Goal: Navigation & Orientation: Find specific page/section

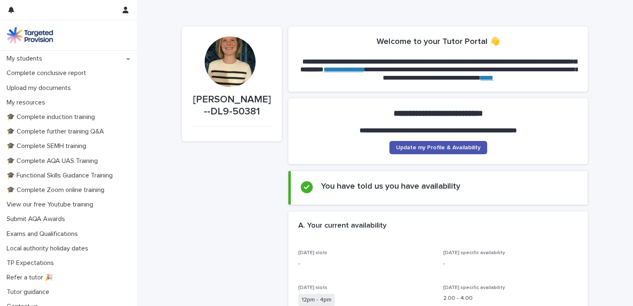
scroll to position [167, 0]
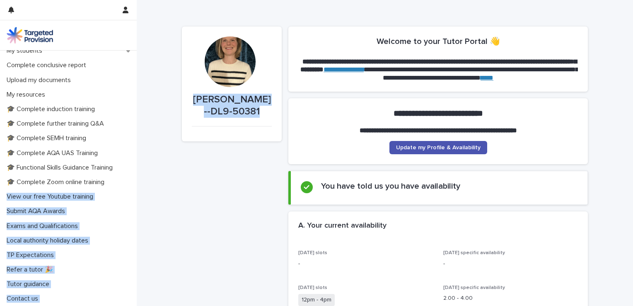
drag, startPoint x: 137, startPoint y: 209, endPoint x: 134, endPoint y: 181, distance: 27.9
drag, startPoint x: 134, startPoint y: 181, endPoint x: 244, endPoint y: 213, distance: 113.8
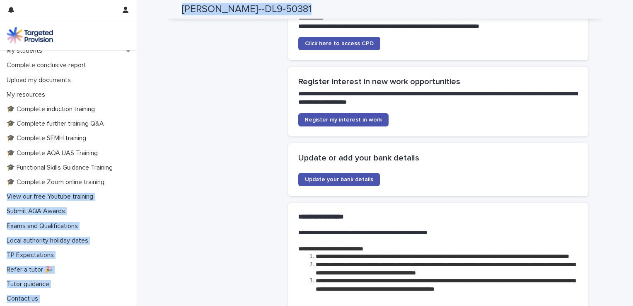
scroll to position [1780, 0]
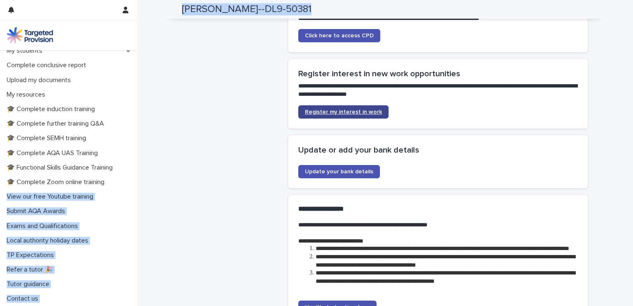
click at [344, 115] on span "Register my interest in work" at bounding box center [343, 112] width 77 height 6
click at [362, 174] on span "Update your bank details" at bounding box center [339, 172] width 68 height 6
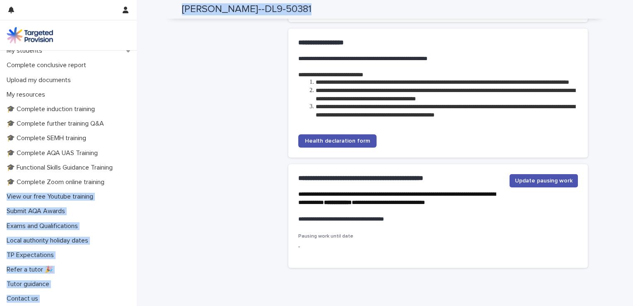
scroll to position [1967, 0]
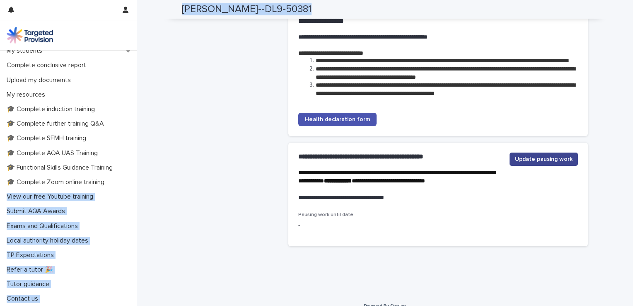
click at [537, 163] on span "Update pausing work" at bounding box center [544, 159] width 58 height 8
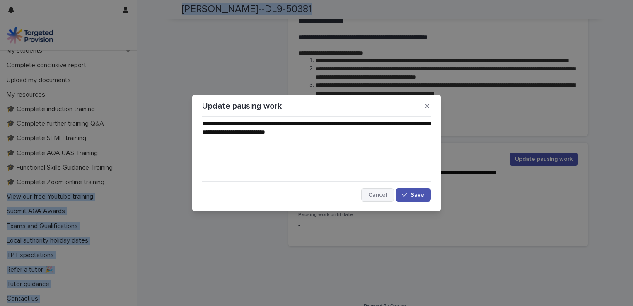
click at [372, 196] on span "Cancel" at bounding box center [377, 195] width 19 height 6
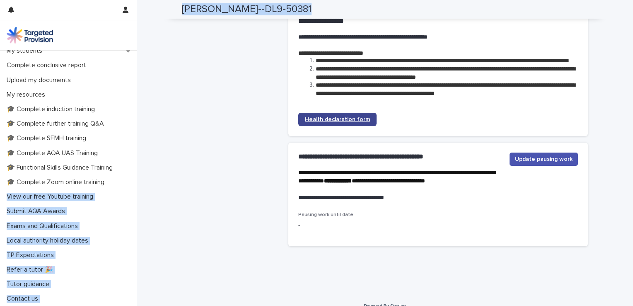
click at [337, 126] on link "Health declaration form" at bounding box center [337, 119] width 78 height 13
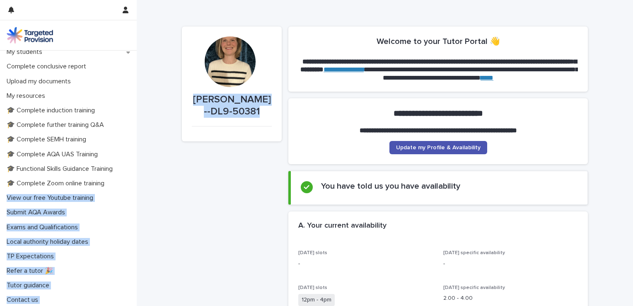
scroll to position [167, 0]
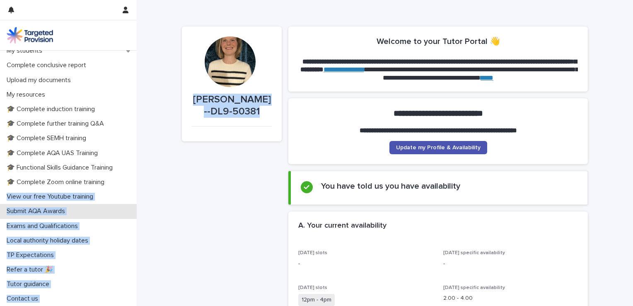
click at [46, 212] on p "Submit AQA Awards" at bounding box center [37, 211] width 68 height 8
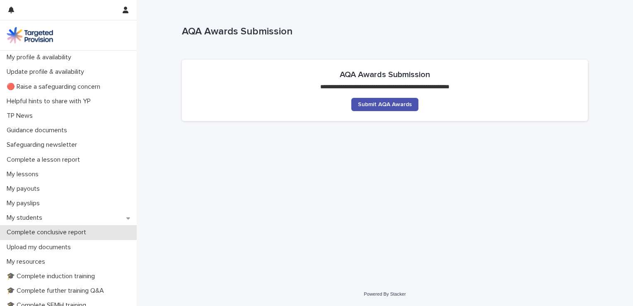
click at [38, 233] on p "Complete conclusive report" at bounding box center [47, 232] width 89 height 8
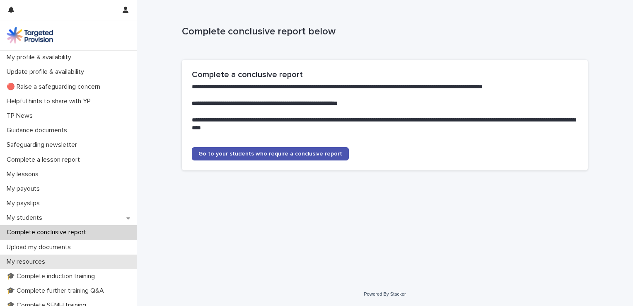
click at [39, 263] on p "My resources" at bounding box center [27, 262] width 48 height 8
